Goal: Transaction & Acquisition: Purchase product/service

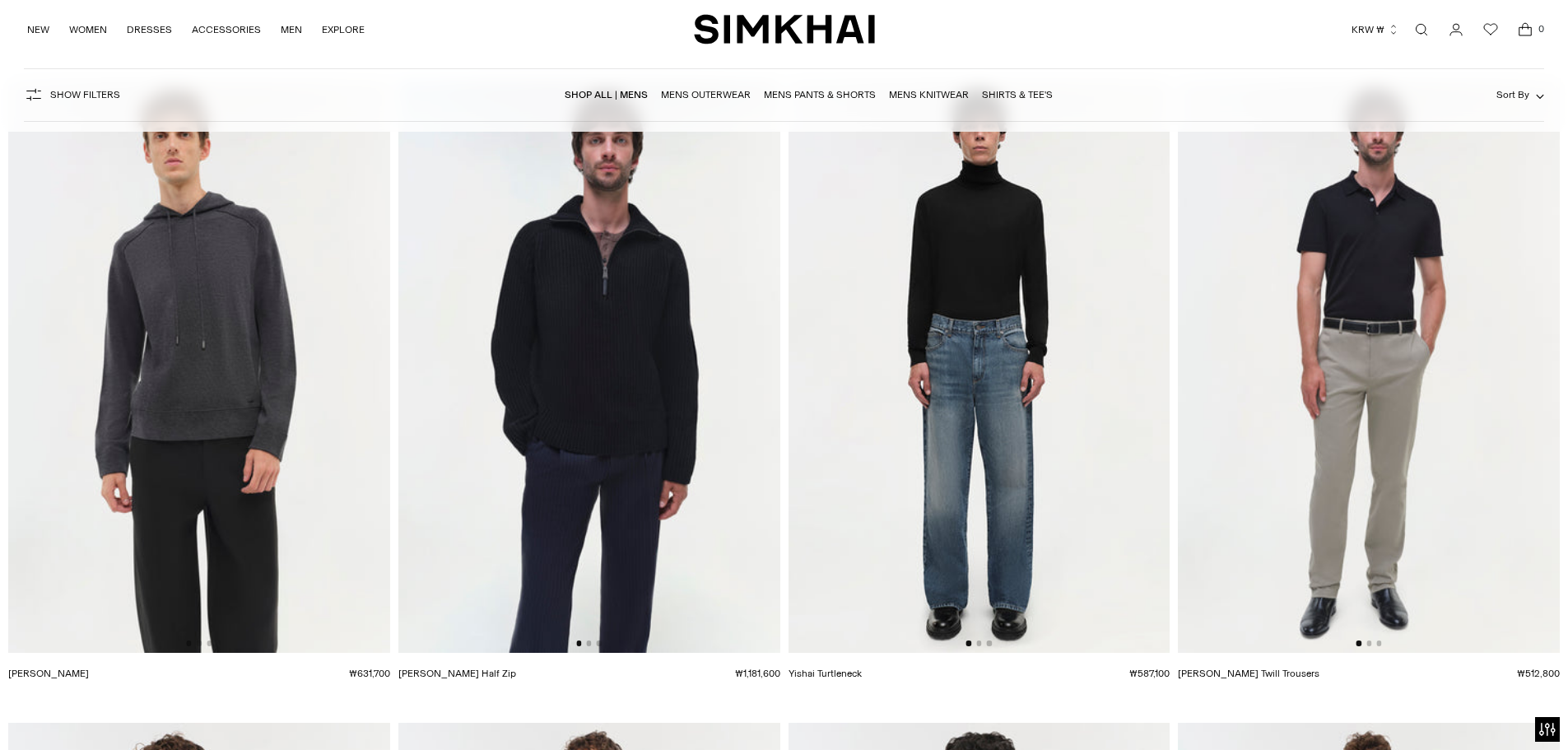
scroll to position [6424, 0]
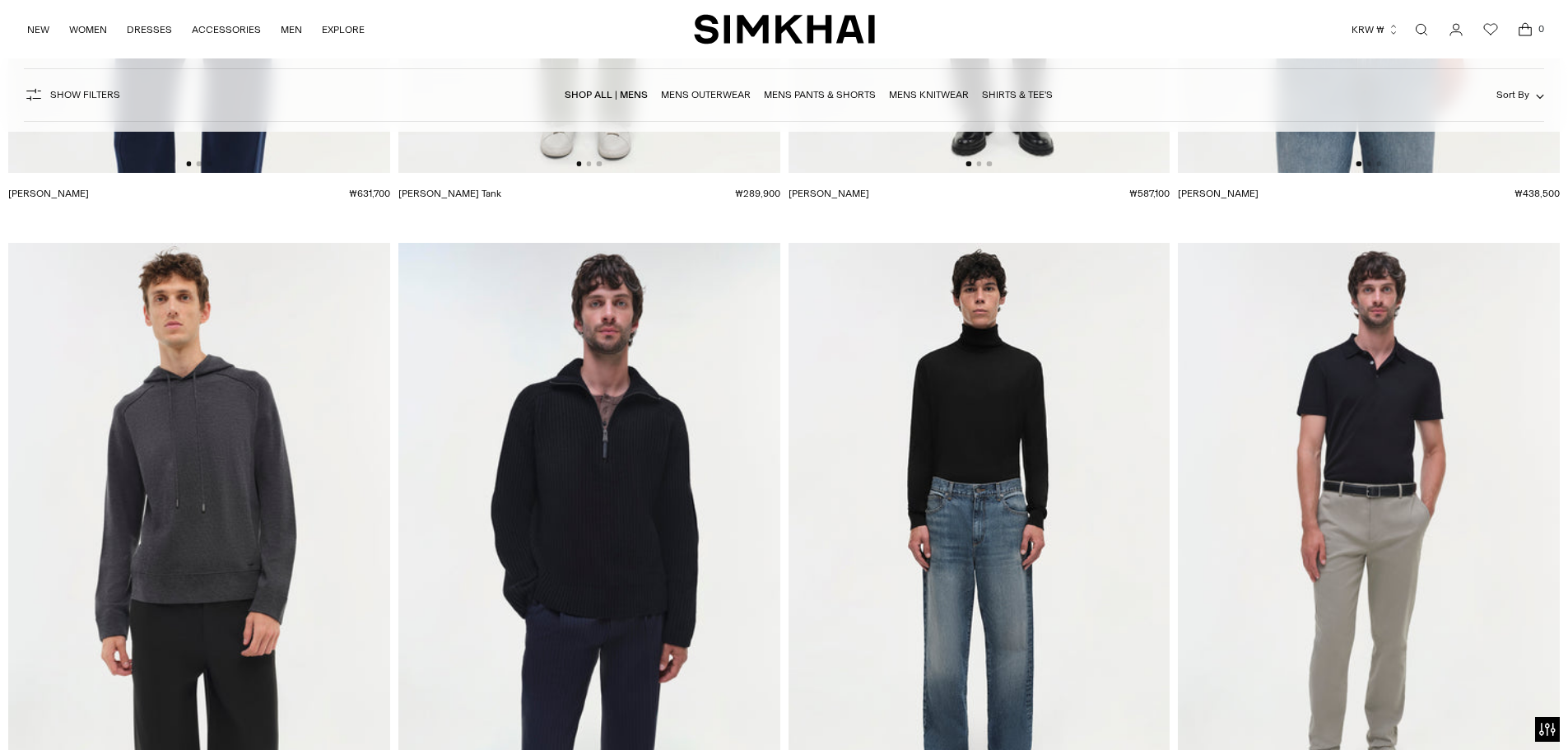
click at [1031, 518] on img at bounding box center [979, 530] width 382 height 574
